Goal: Feedback & Contribution: Contribute content

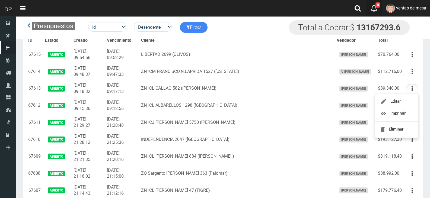
scroll to position [54, 0]
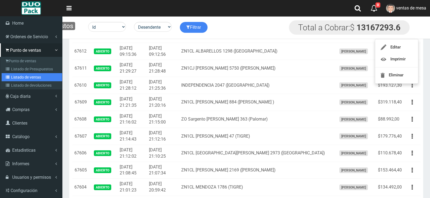
click at [26, 79] on link "Listado de ventas" at bounding box center [32, 77] width 61 height 8
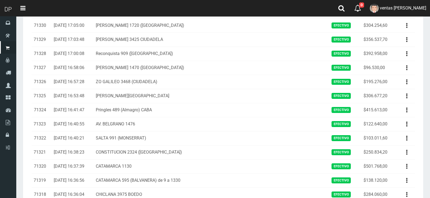
scroll to position [618, 0]
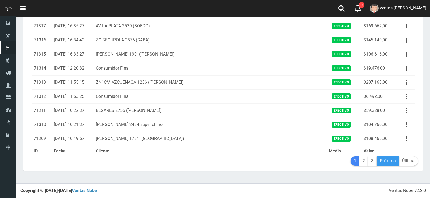
click at [385, 161] on link "Próxima" at bounding box center [388, 162] width 23 height 10
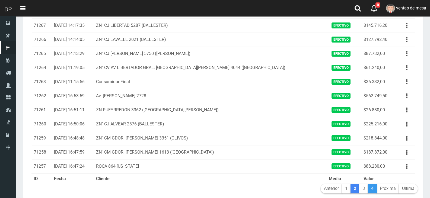
scroll to position [618, 0]
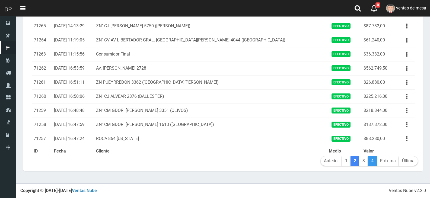
click at [375, 163] on link "4" at bounding box center [372, 162] width 9 height 10
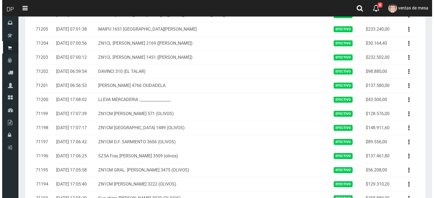
scroll to position [54, 0]
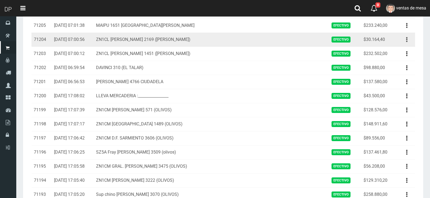
click at [410, 41] on button "button" at bounding box center [407, 40] width 12 height 10
click at [377, 66] on icon at bounding box center [377, 69] width 4 height 7
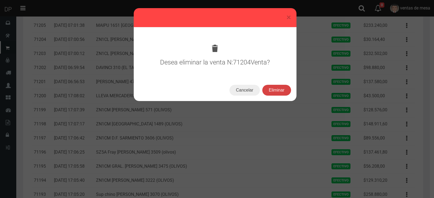
click at [264, 93] on button "Eliminar" at bounding box center [277, 90] width 29 height 11
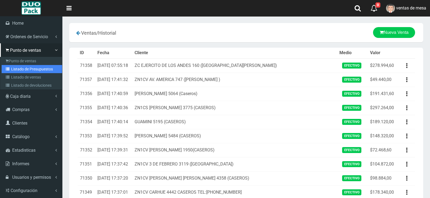
click at [3, 69] on link "Listado de Presupuestos" at bounding box center [32, 69] width 61 height 8
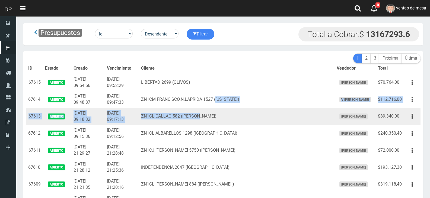
drag, startPoint x: 233, startPoint y: 97, endPoint x: 244, endPoint y: 124, distance: 29.4
click at [244, 125] on td "ZN1CL CALLAO 582 (RINCON)" at bounding box center [237, 116] width 196 height 17
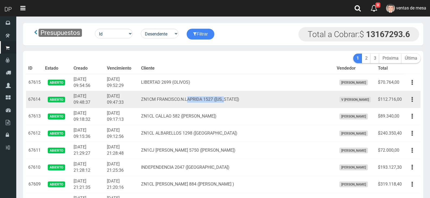
drag, startPoint x: 243, startPoint y: 100, endPoint x: 204, endPoint y: 92, distance: 40.3
click at [204, 92] on td "ZN1CM FRANCISCO.N.LAPRIDA 1527 ([US_STATE])" at bounding box center [237, 99] width 196 height 17
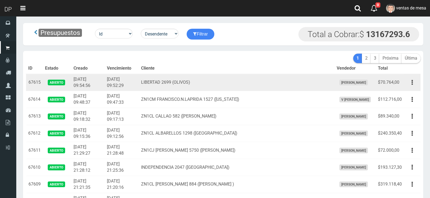
click at [202, 80] on td "LIBERTAD 2699 (OLIVOS)" at bounding box center [237, 82] width 196 height 17
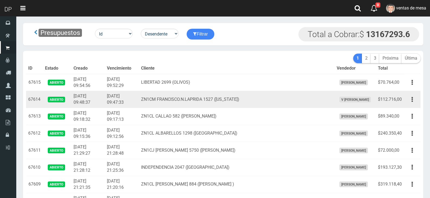
click at [208, 98] on td "ZN1CM FRANCISCO.N.LAPRIDA 1527 ([US_STATE])" at bounding box center [237, 99] width 196 height 17
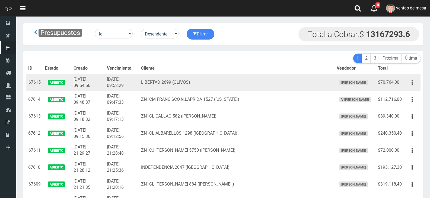
click at [413, 86] on icon "button" at bounding box center [412, 83] width 1 height 10
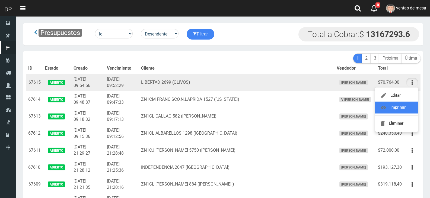
click at [412, 108] on link "Imprimir" at bounding box center [396, 108] width 43 height 12
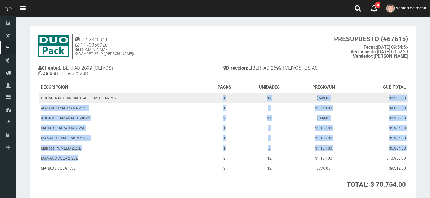
drag, startPoint x: 140, startPoint y: 160, endPoint x: 124, endPoint y: 98, distance: 64.3
click at [124, 98] on tbody "DHUM CRACK SIN SAL GALLETAS DE ARROZ 1 12 $699,00 $8.388,00 AQUARIUS MANZANA 2.…" at bounding box center [224, 133] width 370 height 81
click at [125, 98] on td "DHUM CRACK SIN SAL GALLETAS DE ARROZ" at bounding box center [122, 98] width 167 height 10
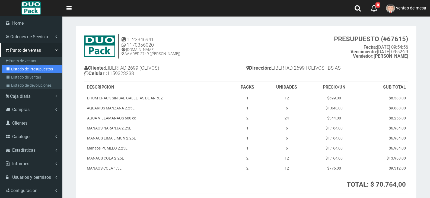
click at [8, 69] on icon at bounding box center [8, 69] width 5 height 4
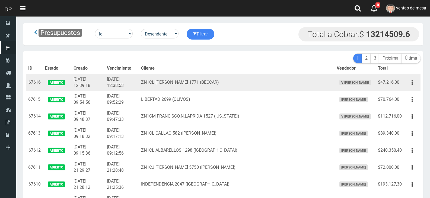
click at [391, 84] on td "$47.216,00" at bounding box center [390, 82] width 28 height 17
drag, startPoint x: 419, startPoint y: 85, endPoint x: 416, endPoint y: 86, distance: 3.0
click at [417, 85] on td "Editar Imprimir Eliminar" at bounding box center [412, 82] width 17 height 17
click at [416, 84] on button "button" at bounding box center [412, 83] width 12 height 10
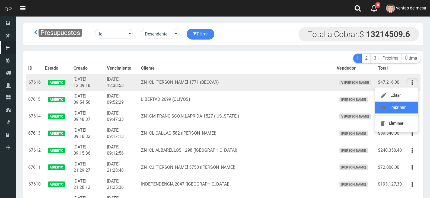
click at [410, 105] on link "Imprimir" at bounding box center [396, 108] width 43 height 12
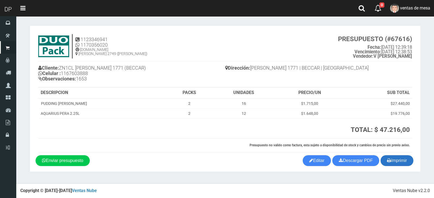
click at [390, 164] on icon "button" at bounding box center [389, 161] width 4 height 8
click at [392, 164] on button "Imprimir" at bounding box center [397, 161] width 33 height 11
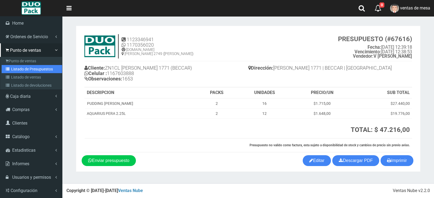
drag, startPoint x: 16, startPoint y: 66, endPoint x: 20, endPoint y: 53, distance: 13.5
click at [16, 66] on link "Listado de Presupuestos" at bounding box center [32, 69] width 61 height 8
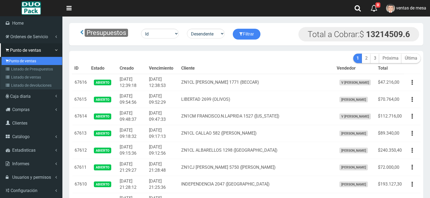
click at [9, 61] on link "Punto de ventas" at bounding box center [32, 61] width 61 height 8
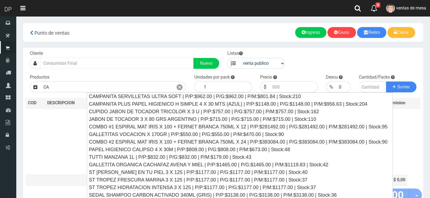
type input "CA"
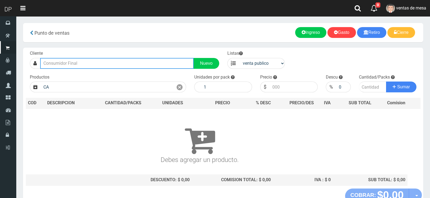
click at [87, 60] on input "text" at bounding box center [117, 63] width 154 height 11
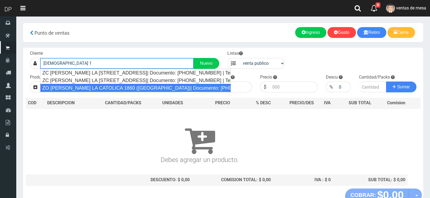
scroll to position [27, 0]
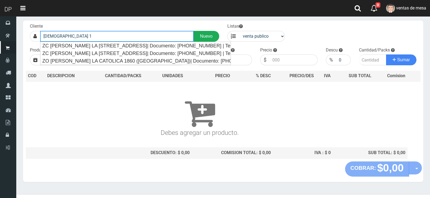
type input "[DEMOGRAPHIC_DATA] 1"
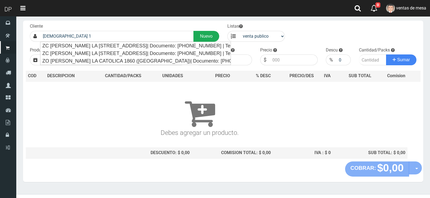
click at [201, 33] on link "Nuevo" at bounding box center [207, 36] width 26 height 11
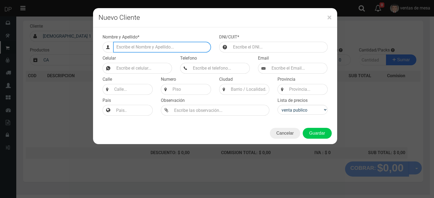
click at [167, 43] on input "Efectivo a retirar" at bounding box center [162, 47] width 98 height 11
type input "i"
type input "ISABEL CATOLICA 1214 (BARRACAS)"
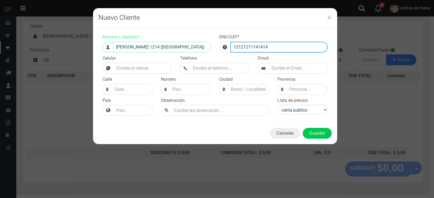
type input "12121211141414"
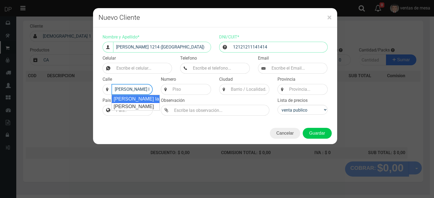
type input "Isabel la Catolica"
select select
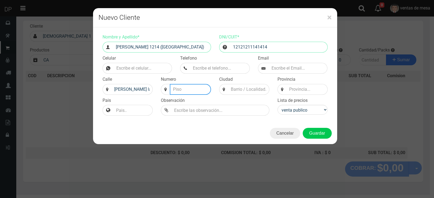
click at [181, 90] on input at bounding box center [190, 89] width 41 height 11
type input "1214"
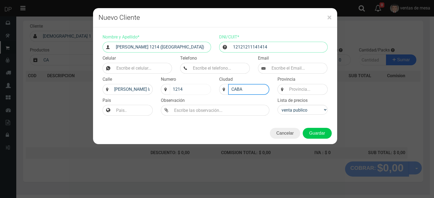
type input "CABA"
type input "BS AS"
select select "2"
click at [320, 135] on button "Guardar" at bounding box center [317, 133] width 29 height 11
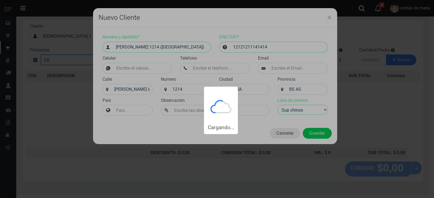
type input "ISABEL CATOLICA 1214 (BARRACAS) | Documento: 12121211141414"
select select "2"
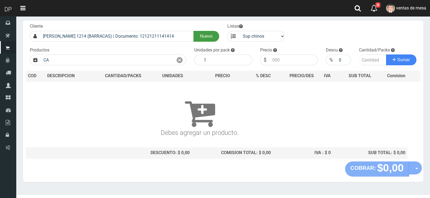
click at [194, 31] on link "Nuevo" at bounding box center [207, 36] width 26 height 11
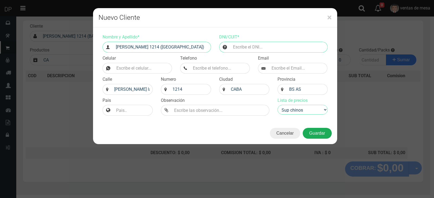
click at [310, 134] on button "Guardar" at bounding box center [317, 133] width 29 height 11
type input "1111111111231214"
click at [303, 128] on button "Guardar" at bounding box center [317, 133] width 29 height 11
type input "ISABEL CATOLICA 1214 (BARRACAS) | Documento: 1111111111231214"
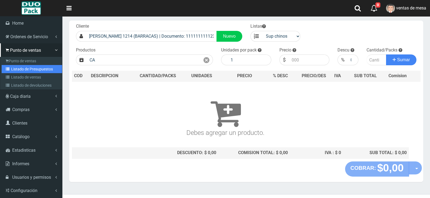
click at [17, 68] on link "Listado de Presupuestos" at bounding box center [32, 69] width 61 height 8
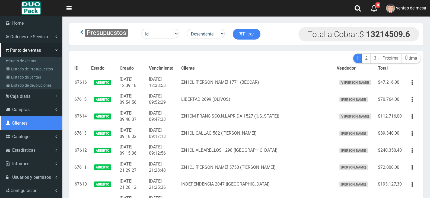
click at [21, 126] on link "Clientes" at bounding box center [31, 123] width 62 height 14
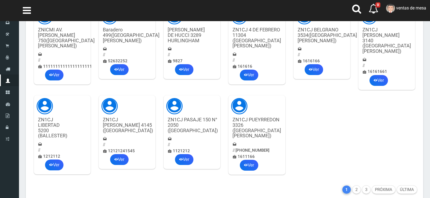
scroll to position [77, 0]
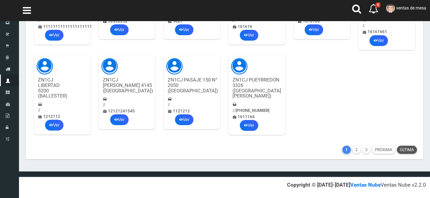
click at [406, 146] on link "Última" at bounding box center [407, 150] width 20 height 8
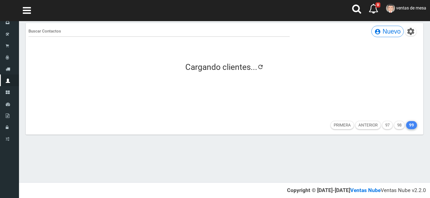
click at [410, 34] on span "settings" at bounding box center [411, 31] width 9 height 9
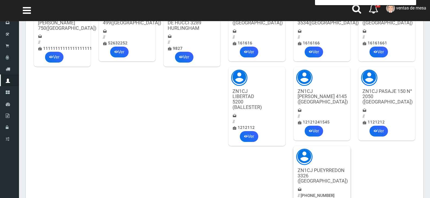
scroll to position [77, 0]
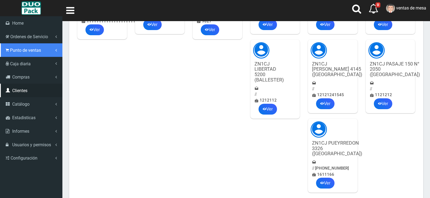
click at [38, 51] on span "Punto de ventas" at bounding box center [25, 50] width 31 height 5
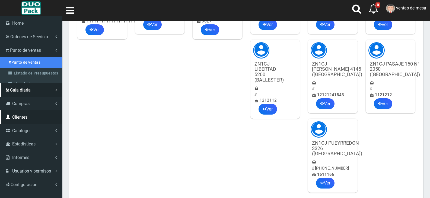
click at [44, 67] on link "Punto de ventas" at bounding box center [31, 62] width 62 height 11
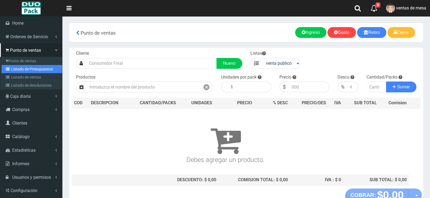
click at [15, 70] on link "Listado de Presupuestos" at bounding box center [32, 69] width 61 height 8
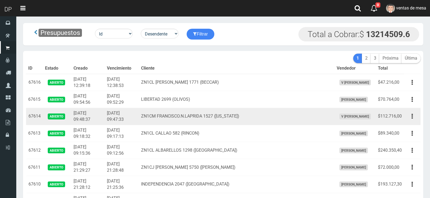
click at [163, 117] on td "ZN1CM FRANCISCO.N.LAPRIDA 1527 (FLORIDA)" at bounding box center [237, 116] width 196 height 17
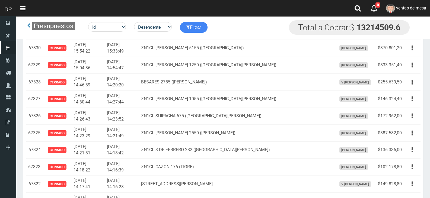
scroll to position [5010, 0]
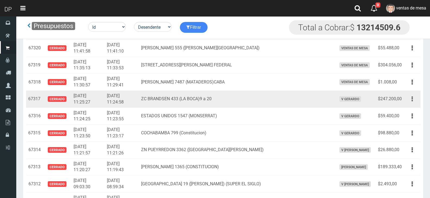
click at [412, 100] on icon "button" at bounding box center [412, 99] width 1 height 10
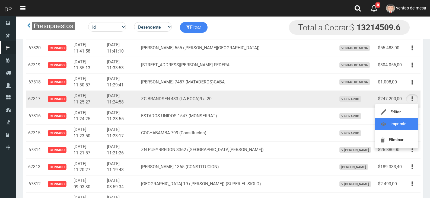
click at [415, 127] on link "Imprimir" at bounding box center [396, 124] width 43 height 12
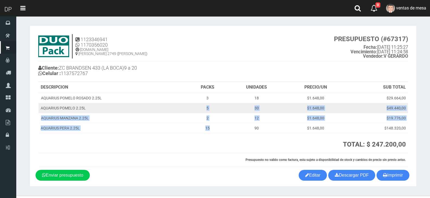
drag, startPoint x: 214, startPoint y: 131, endPoint x: 205, endPoint y: 109, distance: 24.2
click at [205, 109] on tbody "AQUARIUS POMELO [PERSON_NAME] 2.25L 3 18 $1.648,00 $29.664,00 AQUARIUS POMELO 2…" at bounding box center [224, 113] width 370 height 40
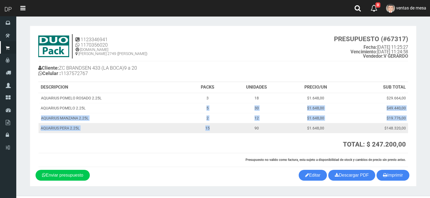
click at [111, 124] on td "AQUARIUS PERA 2.25L" at bounding box center [113, 128] width 149 height 10
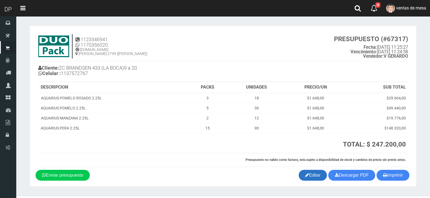
click at [318, 178] on link "Editar" at bounding box center [313, 175] width 28 height 11
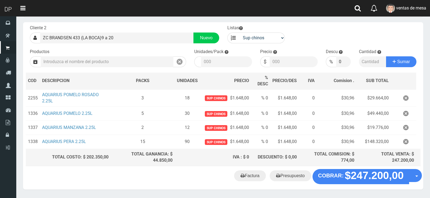
scroll to position [46, 0]
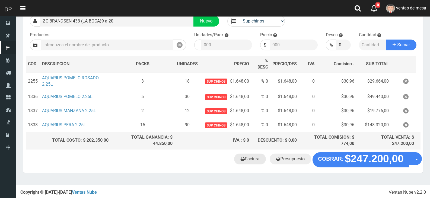
click at [258, 159] on link "Factura" at bounding box center [250, 159] width 32 height 11
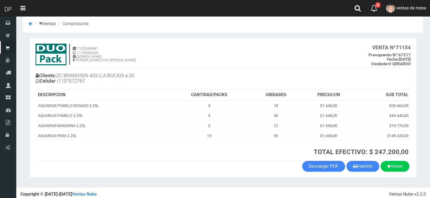
scroll to position [11, 0]
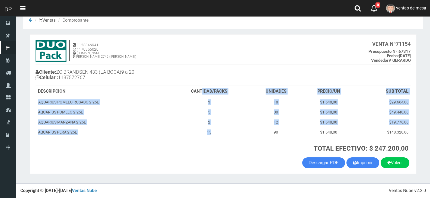
drag, startPoint x: 234, startPoint y: 136, endPoint x: 202, endPoint y: 97, distance: 50.2
click at [202, 97] on table "DESCRIPCION CANTIDAD/PACKS UNIDADES PRECIO/UN SUB TOTAL AQUARIUS POMELO ROSADO …" at bounding box center [223, 121] width 375 height 71
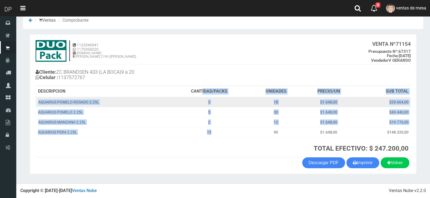
click at [202, 97] on td "3" at bounding box center [209, 102] width 83 height 10
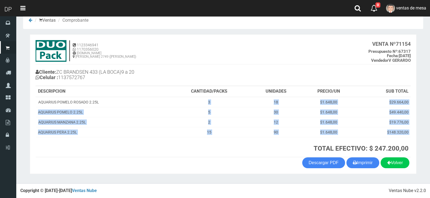
drag, startPoint x: 206, startPoint y: 100, endPoint x: 219, endPoint y: 137, distance: 39.3
click at [219, 137] on table "DESCRIPCION CANTIDAD/PACKS UNIDADES PRECIO/UN SUB TOTAL AQUARIUS POMELO ROSADO …" at bounding box center [223, 121] width 375 height 71
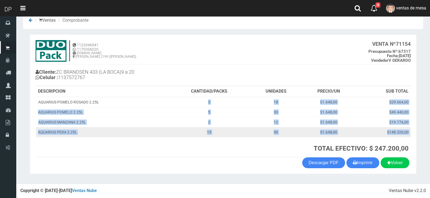
click at [218, 137] on td "15" at bounding box center [209, 132] width 83 height 10
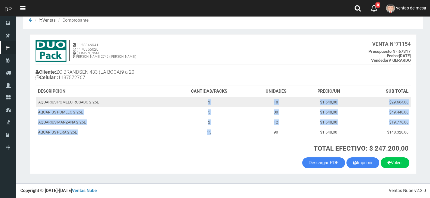
drag, startPoint x: 217, startPoint y: 132, endPoint x: 203, endPoint y: 103, distance: 32.4
click at [203, 103] on tbody "AQUARIUS POMELO ROSADO 2.25L 3 18 $1.648,00 $29.664,00 AQUARIUS POMELO 2.25L 5 …" at bounding box center [223, 117] width 375 height 40
click at [203, 103] on td "3" at bounding box center [209, 102] width 83 height 10
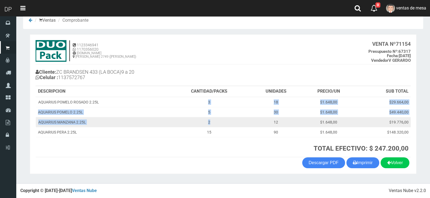
drag, startPoint x: 206, startPoint y: 103, endPoint x: 213, endPoint y: 127, distance: 25.2
click at [213, 127] on tbody "AQUARIUS POMELO ROSADO 2.25L 3 18 $1.648,00 $29.664,00 AQUARIUS POMELO 2.25L 5 …" at bounding box center [223, 117] width 375 height 40
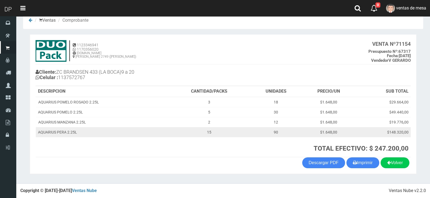
click at [217, 135] on td "15" at bounding box center [209, 132] width 83 height 10
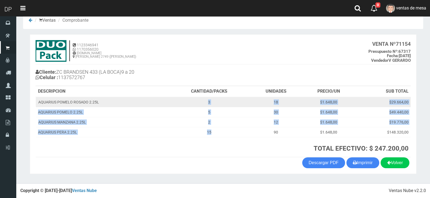
drag, startPoint x: 217, startPoint y: 135, endPoint x: 205, endPoint y: 102, distance: 34.8
click at [205, 102] on tbody "AQUARIUS POMELO ROSADO 2.25L 3 18 $1.648,00 $29.664,00 AQUARIUS POMELO 2.25L 5 …" at bounding box center [223, 117] width 375 height 40
click at [205, 102] on td "3" at bounding box center [209, 102] width 83 height 10
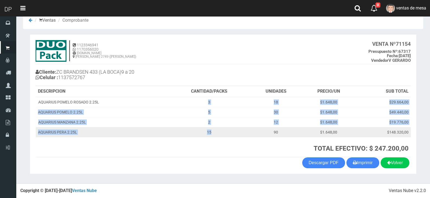
drag, startPoint x: 205, startPoint y: 102, endPoint x: 213, endPoint y: 129, distance: 27.4
click at [213, 129] on tbody "AQUARIUS POMELO ROSADO 2.25L 3 18 $1.648,00 $29.664,00 AQUARIUS POMELO 2.25L 5 …" at bounding box center [223, 117] width 375 height 40
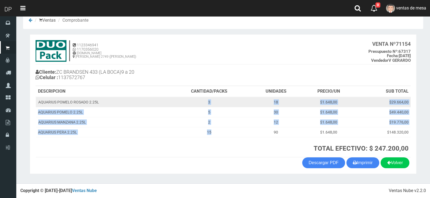
click at [207, 106] on td "3" at bounding box center [209, 102] width 83 height 10
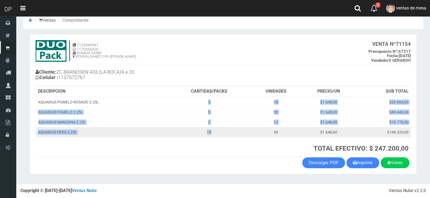
drag, startPoint x: 203, startPoint y: 99, endPoint x: 212, endPoint y: 129, distance: 31.3
click at [212, 129] on tbody "AQUARIUS POMELO ROSADO 2.25L 3 18 $1.648,00 $29.664,00 AQUARIUS POMELO 2.25L 5 …" at bounding box center [223, 117] width 375 height 40
click at [212, 129] on td "15" at bounding box center [209, 132] width 83 height 10
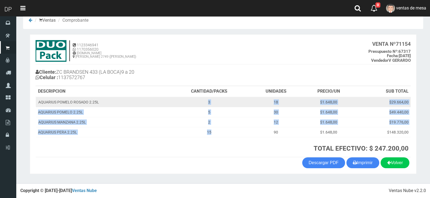
drag, startPoint x: 214, startPoint y: 134, endPoint x: 205, endPoint y: 105, distance: 30.2
click at [205, 105] on tbody "AQUARIUS POMELO ROSADO 2.25L 3 18 $1.648,00 $29.664,00 AQUARIUS POMELO 2.25L 5 …" at bounding box center [223, 117] width 375 height 40
click at [205, 105] on td "3" at bounding box center [209, 102] width 83 height 10
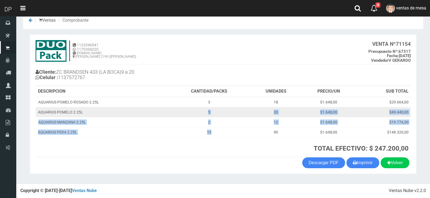
drag, startPoint x: 217, startPoint y: 135, endPoint x: 207, endPoint y: 108, distance: 28.9
click at [207, 108] on tbody "AQUARIUS POMELO ROSADO 2.25L 3 18 $1.648,00 $29.664,00 AQUARIUS POMELO 2.25L 5 …" at bounding box center [223, 117] width 375 height 40
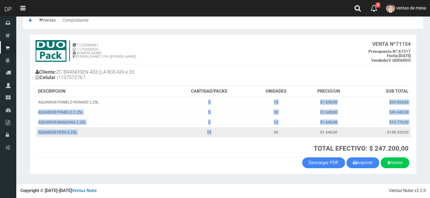
drag, startPoint x: 204, startPoint y: 100, endPoint x: 213, endPoint y: 134, distance: 35.6
click at [213, 134] on tbody "AQUARIUS POMELO ROSADO 2.25L 3 18 $1.648,00 $29.664,00 AQUARIUS POMELO 2.25L 5 …" at bounding box center [223, 117] width 375 height 40
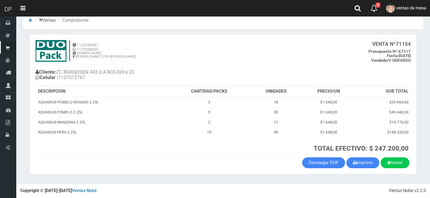
click at [214, 143] on th "TOTAL EFECTIVO: $ 247.200,00" at bounding box center [289, 147] width 243 height 20
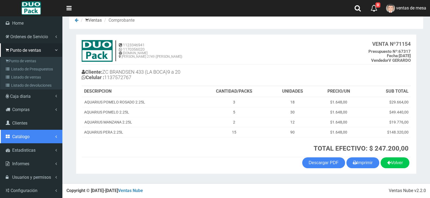
click at [38, 139] on link "Catálogo" at bounding box center [31, 137] width 62 height 14
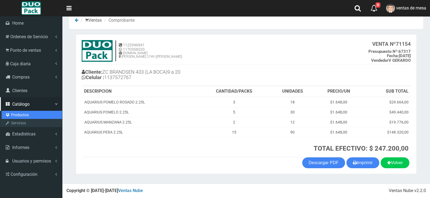
click at [27, 113] on link "Productos" at bounding box center [32, 115] width 61 height 8
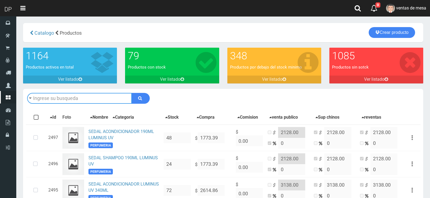
click at [84, 97] on input "text" at bounding box center [79, 98] width 105 height 11
type input "manaos"
click at [132, 93] on button "submit" at bounding box center [141, 98] width 18 height 11
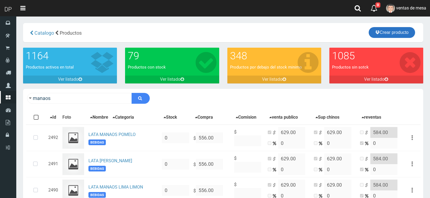
click at [385, 34] on link "Crear producto" at bounding box center [392, 32] width 46 height 11
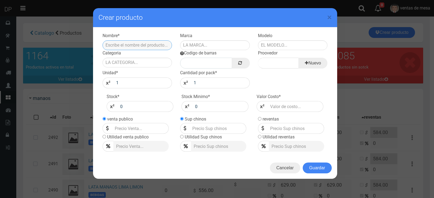
click at [125, 48] on input "text" at bounding box center [138, 45] width 70 height 10
type input "m"
type input "MANAOS LIMA [PERSON_NAME] SIN AZUCAR 2.25L"
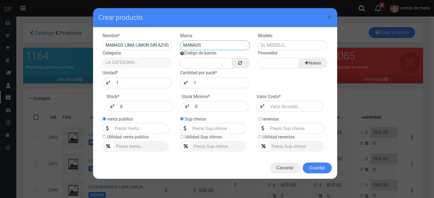
type input "MANAOS"
type input "2"
click at [303, 163] on button "Guardar" at bounding box center [317, 168] width 29 height 11
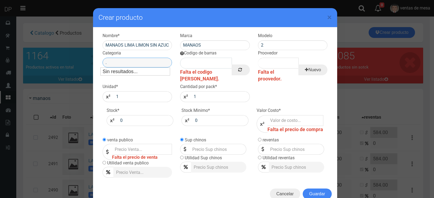
click at [157, 65] on input "." at bounding box center [138, 63] width 70 height 10
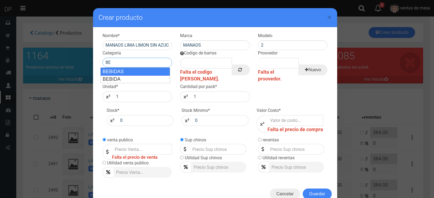
click at [138, 72] on div "BEBIDAS" at bounding box center [135, 72] width 70 height 8
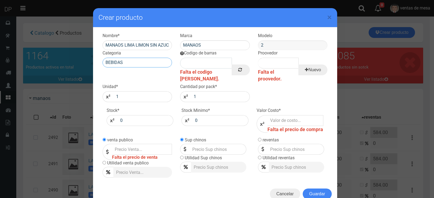
type input "BEBIDAS"
click at [287, 48] on input "2" at bounding box center [293, 45] width 70 height 10
type input "2.25L"
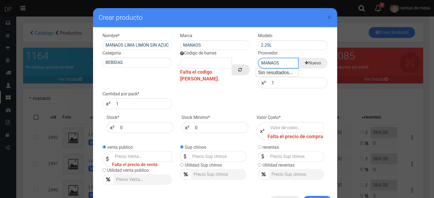
type input "MANAOS"
click at [238, 72] on icon at bounding box center [240, 70] width 4 height 8
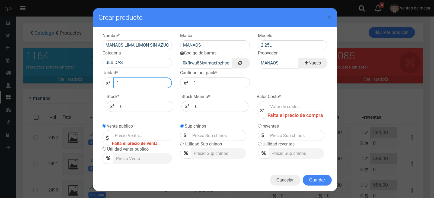
click at [138, 86] on input "1" at bounding box center [142, 83] width 59 height 11
type input "6"
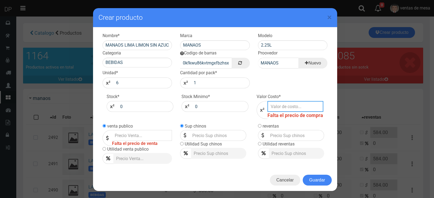
click at [296, 104] on input "number" at bounding box center [296, 106] width 56 height 11
type input "1"
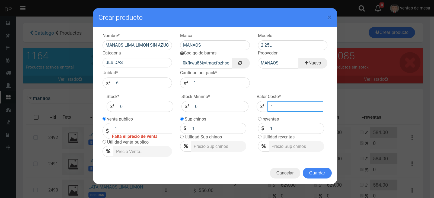
type input "10"
type input "108"
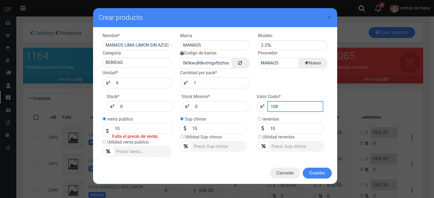
type input "108"
type input "1082"
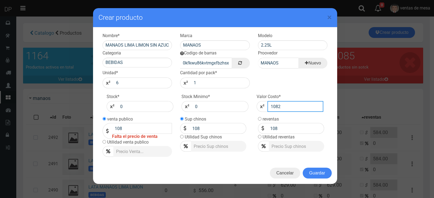
type input "1082"
click at [152, 129] on input "1082" at bounding box center [142, 128] width 60 height 11
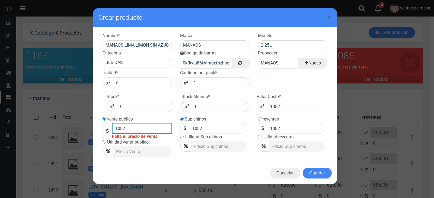
click at [152, 129] on input "1082" at bounding box center [142, 128] width 60 height 11
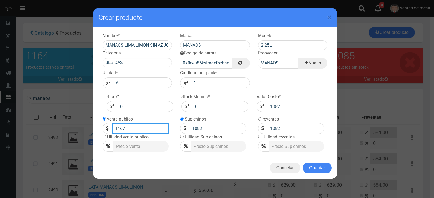
type input "1167"
click at [303, 163] on button "Guardar" at bounding box center [317, 168] width 29 height 11
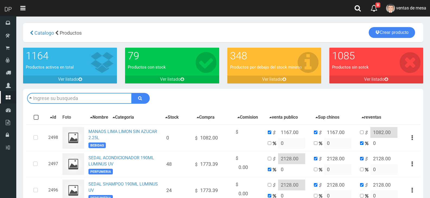
click at [98, 99] on input "text" at bounding box center [79, 98] width 105 height 11
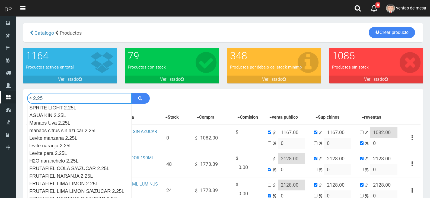
type input "2.25"
click at [132, 93] on button "submit" at bounding box center [141, 98] width 18 height 11
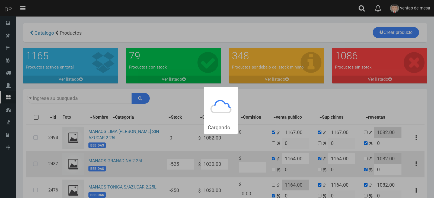
type input "2.25"
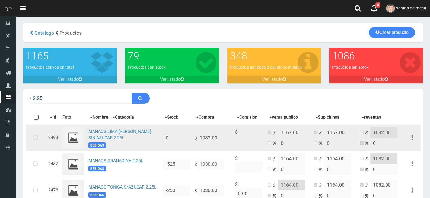
click at [36, 137] on icon at bounding box center [36, 138] width 14 height 18
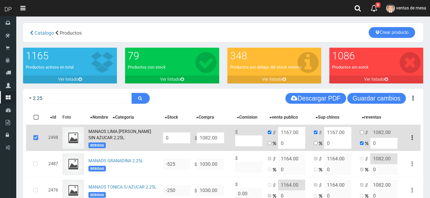
drag, startPoint x: 206, startPoint y: 138, endPoint x: 210, endPoint y: 140, distance: 3.6
click at [210, 140] on input "1082.00" at bounding box center [210, 138] width 27 height 11
type input "108.00"
type input "108"
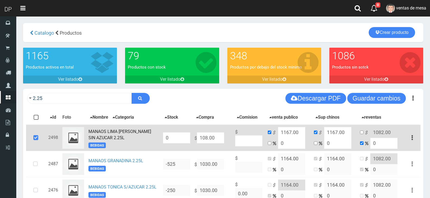
type input "108"
type input "10.00"
type input "10"
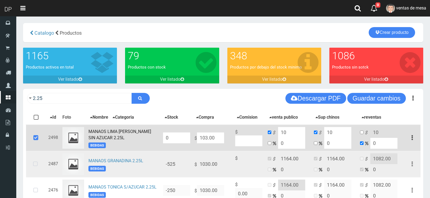
type input "1030.00"
type input "1030"
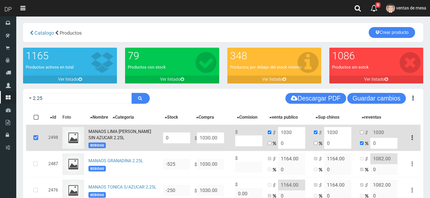
type input "1030.00"
click at [286, 134] on input "1030" at bounding box center [291, 132] width 27 height 11
type input "1164"
click at [330, 129] on input "1030" at bounding box center [337, 132] width 27 height 11
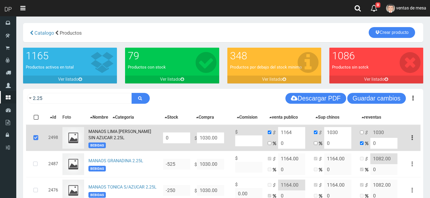
click at [330, 129] on input "1030" at bounding box center [337, 132] width 27 height 11
type input "1164"
click at [362, 134] on input "checkbox" at bounding box center [362, 133] width 4 height 4
checkbox input "true"
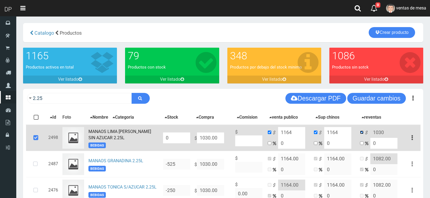
checkbox input "false"
click at [386, 137] on input "1030" at bounding box center [384, 132] width 27 height 11
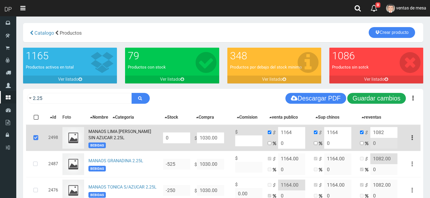
type input "1082"
click at [375, 94] on button "Guardar cambios" at bounding box center [376, 98] width 59 height 11
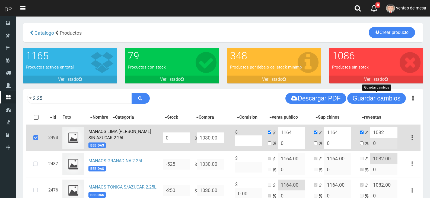
click at [45, 137] on td at bounding box center [36, 138] width 20 height 27
click at [29, 141] on icon at bounding box center [36, 138] width 15 height 18
